Goal: Transaction & Acquisition: Subscribe to service/newsletter

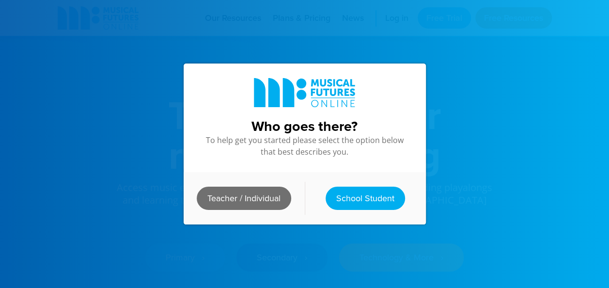
click at [275, 191] on link "Teacher / Individual" at bounding box center [244, 198] width 95 height 23
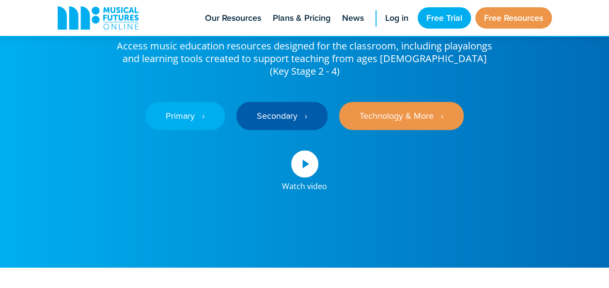
scroll to position [141, 0]
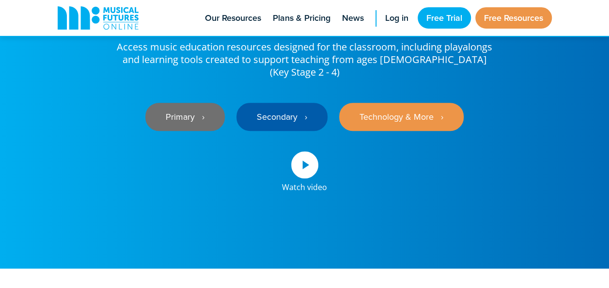
click at [182, 103] on link "Primary ‎‏‏‎ ‎ ›" at bounding box center [184, 117] width 79 height 28
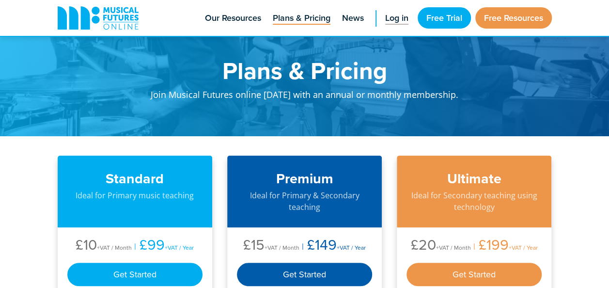
click at [392, 18] on span "Log in" at bounding box center [396, 18] width 23 height 13
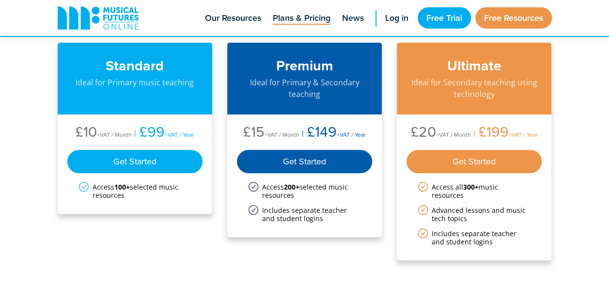
scroll to position [117, 0]
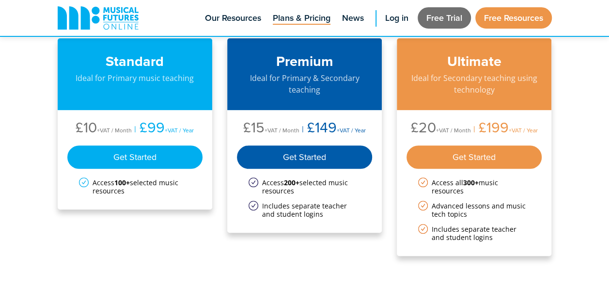
click at [446, 15] on link "Free Trial" at bounding box center [444, 17] width 53 height 21
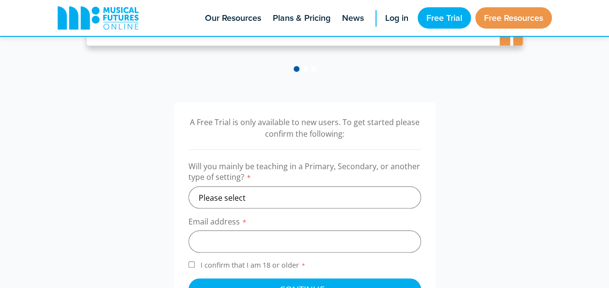
scroll to position [308, 0]
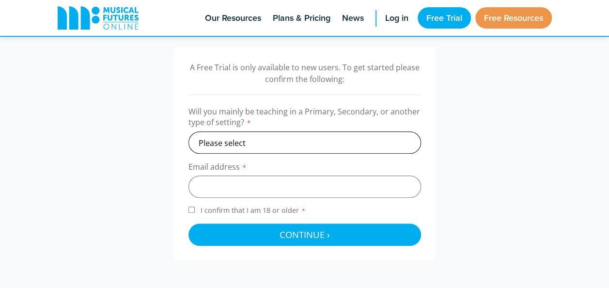
click at [287, 144] on select "Please select Primary Secondary Other" at bounding box center [305, 142] width 233 height 22
select select "primary"
click at [189, 131] on select "Please select Primary Secondary Other" at bounding box center [305, 142] width 233 height 22
click at [271, 182] on input "email" at bounding box center [305, 186] width 233 height 22
type input "ocarolan7@gmail.com"
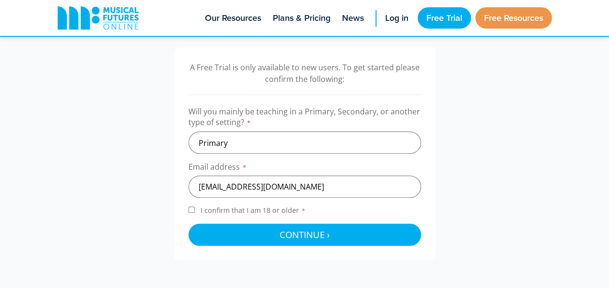
click at [193, 211] on input "I confirm that I am 18 or older *" at bounding box center [192, 210] width 6 height 6
checkbox input "true"
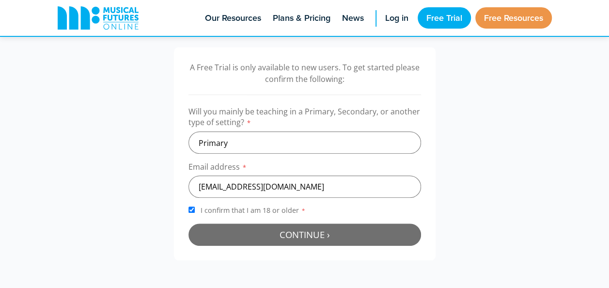
click at [263, 232] on button "Continue › Checking your details..." at bounding box center [305, 234] width 233 height 22
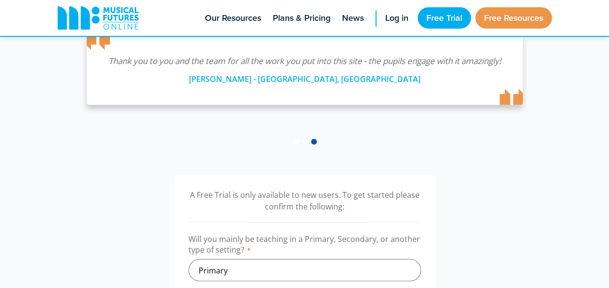
scroll to position [179, 0]
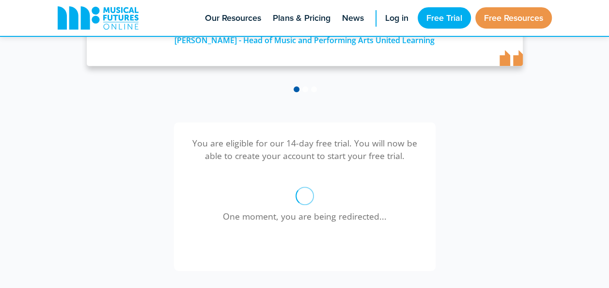
scroll to position [234, 0]
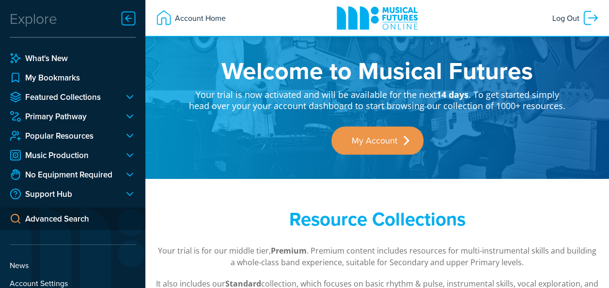
click at [220, 190] on div "Resource Collections Your trial is for our middle tier, Premium . Premium conte…" at bounding box center [377, 277] width 464 height 196
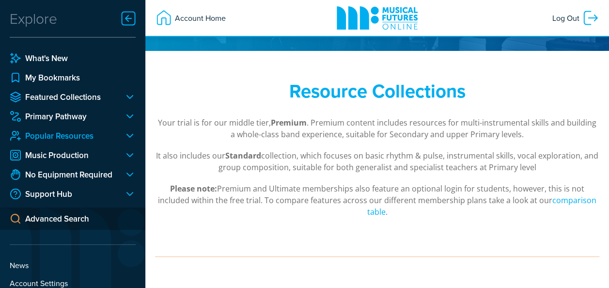
click at [88, 137] on link "Popular Resources" at bounding box center [63, 136] width 107 height 12
